Goal: Task Accomplishment & Management: Manage account settings

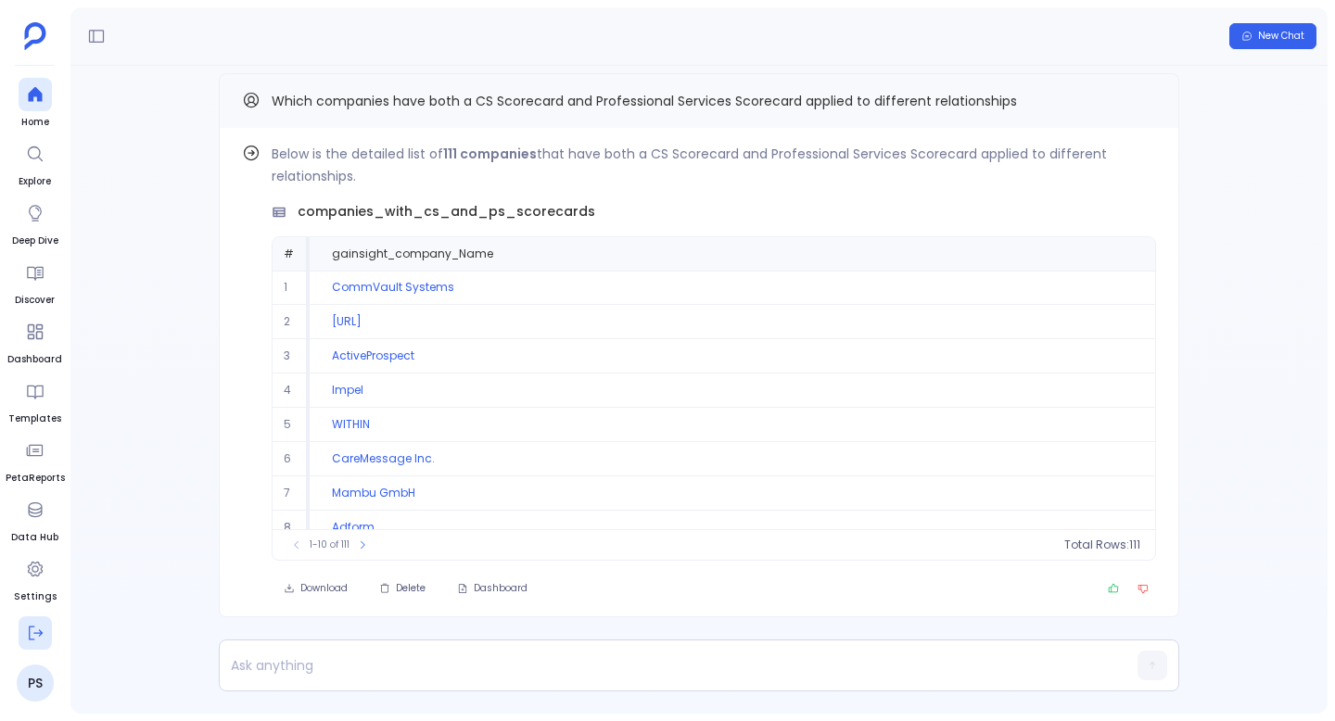
click at [33, 635] on icon at bounding box center [35, 633] width 19 height 19
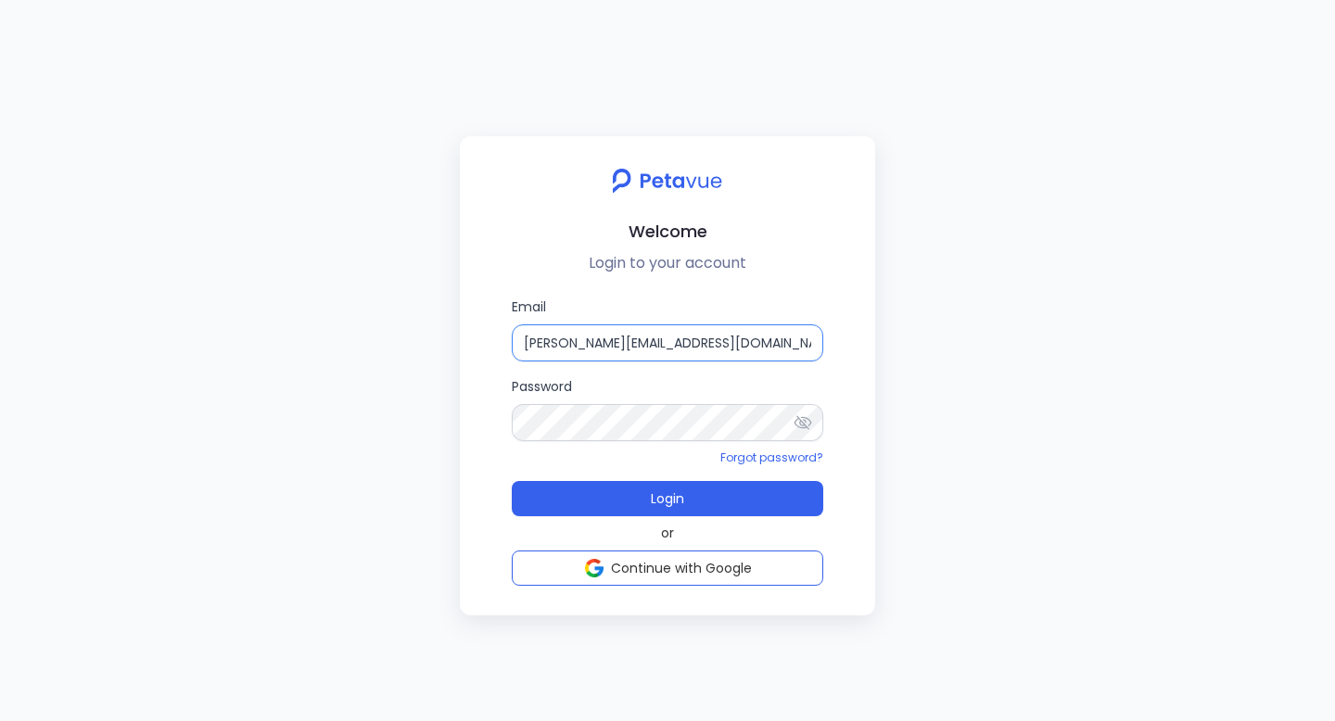
click at [578, 342] on input "[PERSON_NAME][EMAIL_ADDRESS][DOMAIN_NAME]" at bounding box center [667, 342] width 311 height 37
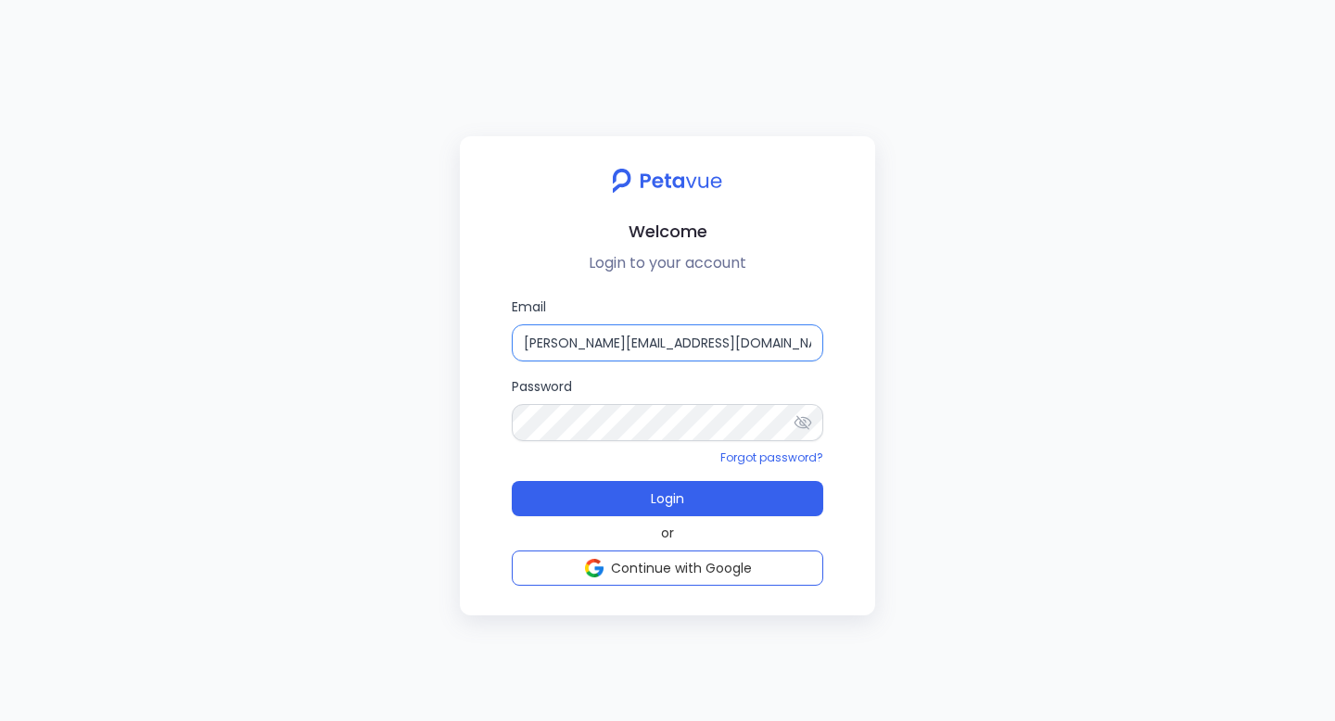
click at [578, 342] on input "[PERSON_NAME][EMAIL_ADDRESS][DOMAIN_NAME]" at bounding box center [667, 342] width 311 height 37
click at [713, 338] on input "[EMAIL_ADDRESS][DOMAIN_NAME]" at bounding box center [667, 342] width 311 height 37
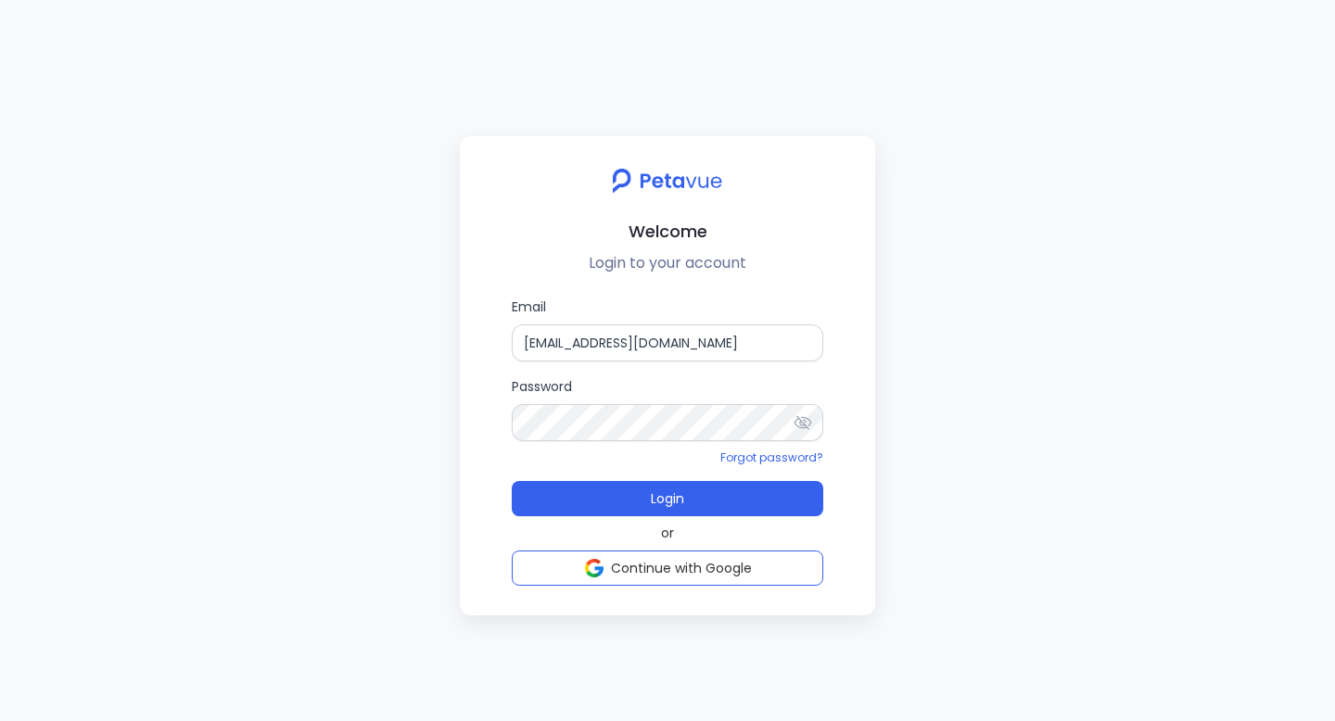
type input "[EMAIL_ADDRESS][DOMAIN_NAME]"
click at [807, 425] on icon at bounding box center [802, 422] width 19 height 19
